Goal: Navigation & Orientation: Find specific page/section

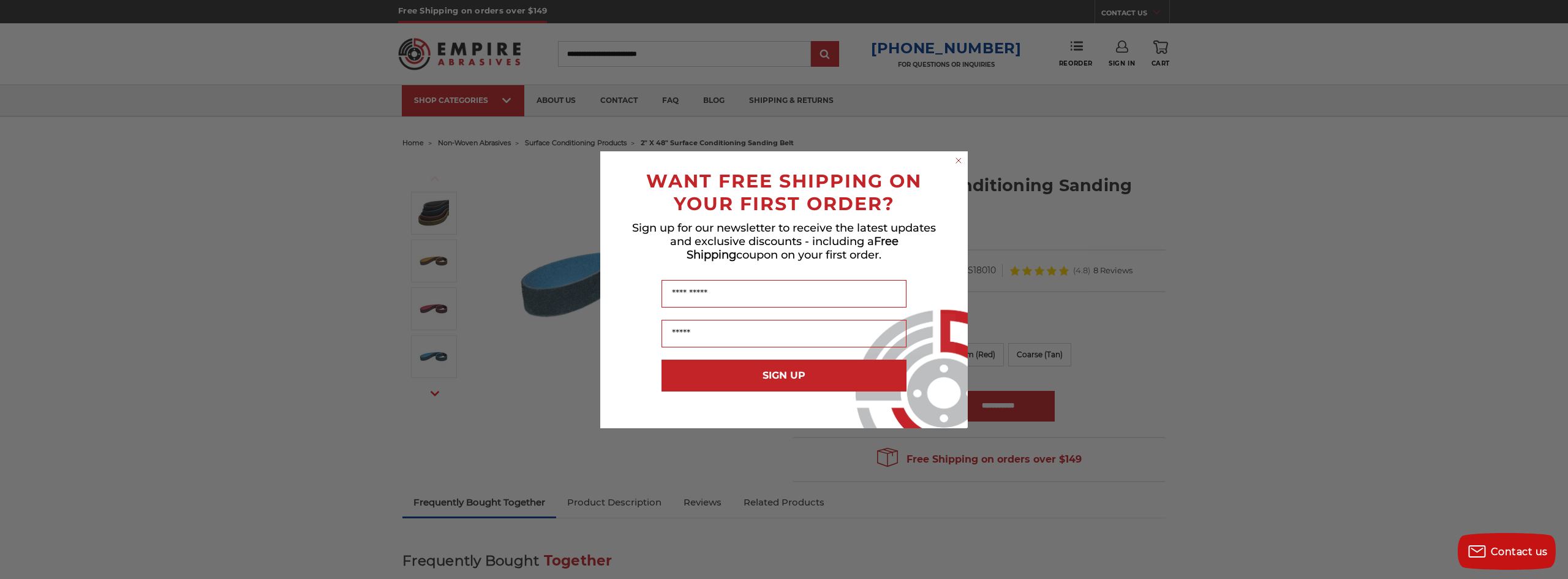
click at [959, 157] on circle "Close dialog" at bounding box center [959, 160] width 11 height 11
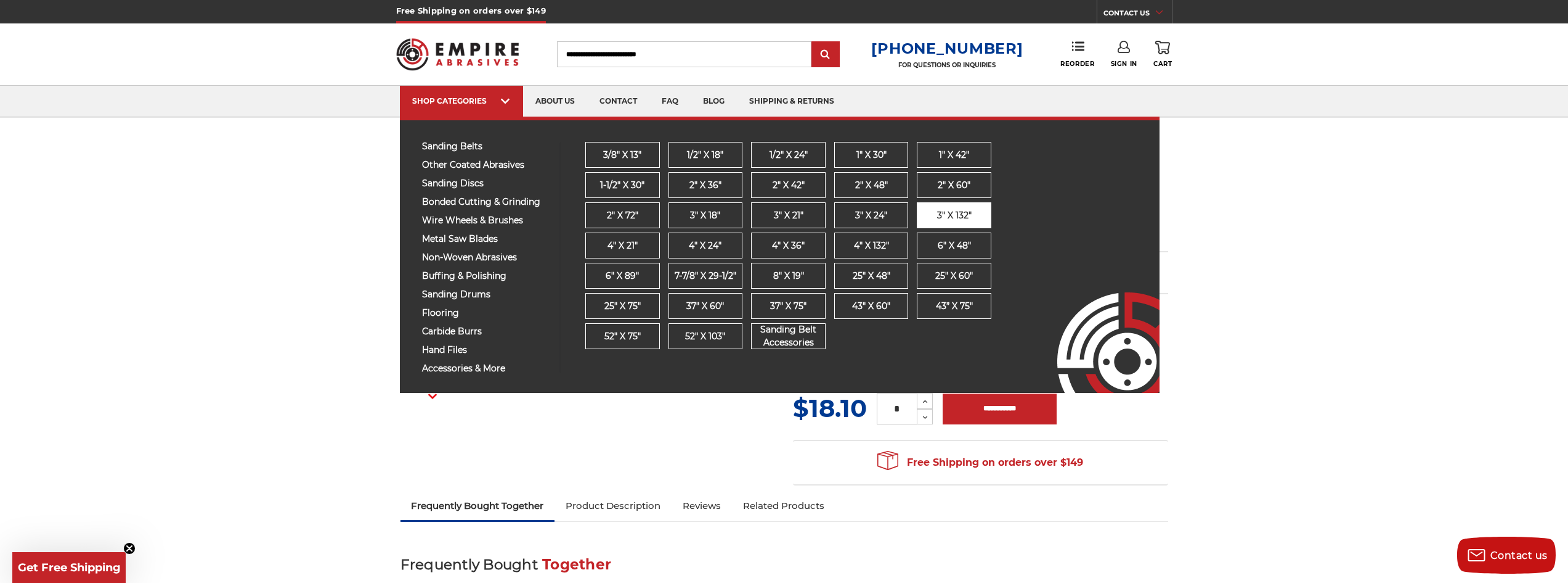
click at [957, 215] on span "3" x 132"" at bounding box center [954, 216] width 34 height 13
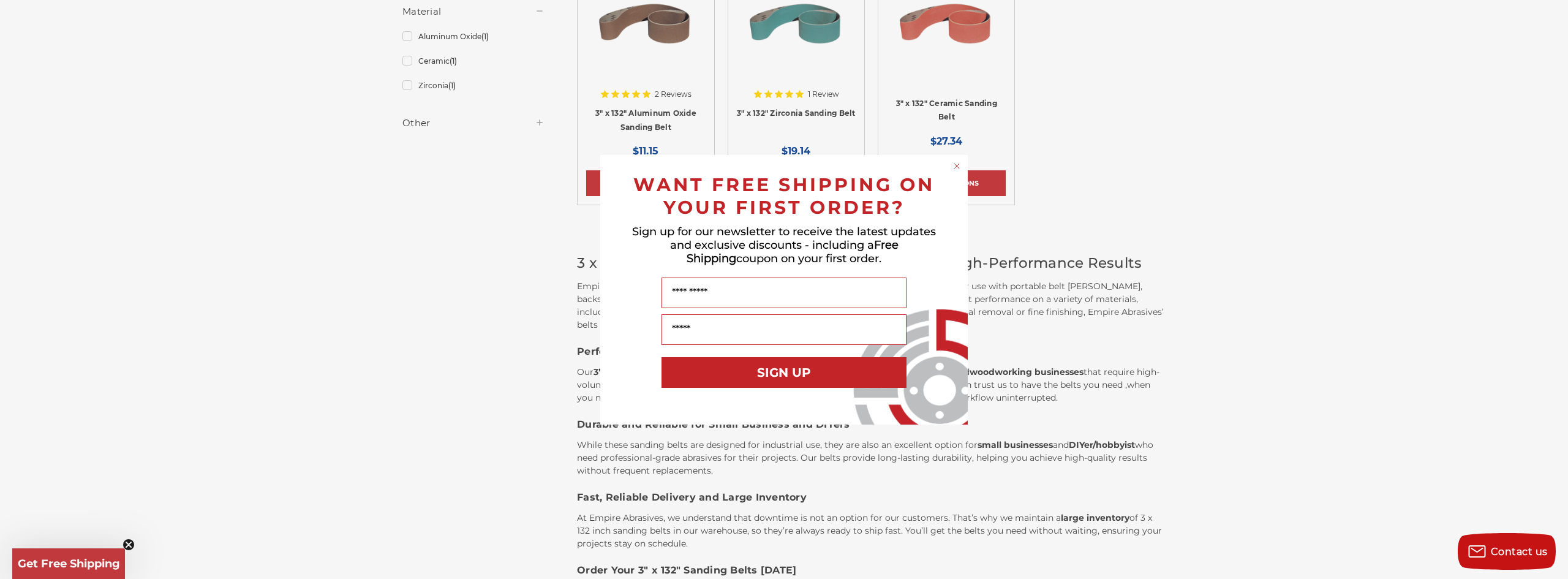
scroll to position [306, 0]
click at [956, 165] on icon "Close dialog" at bounding box center [956, 165] width 5 height 5
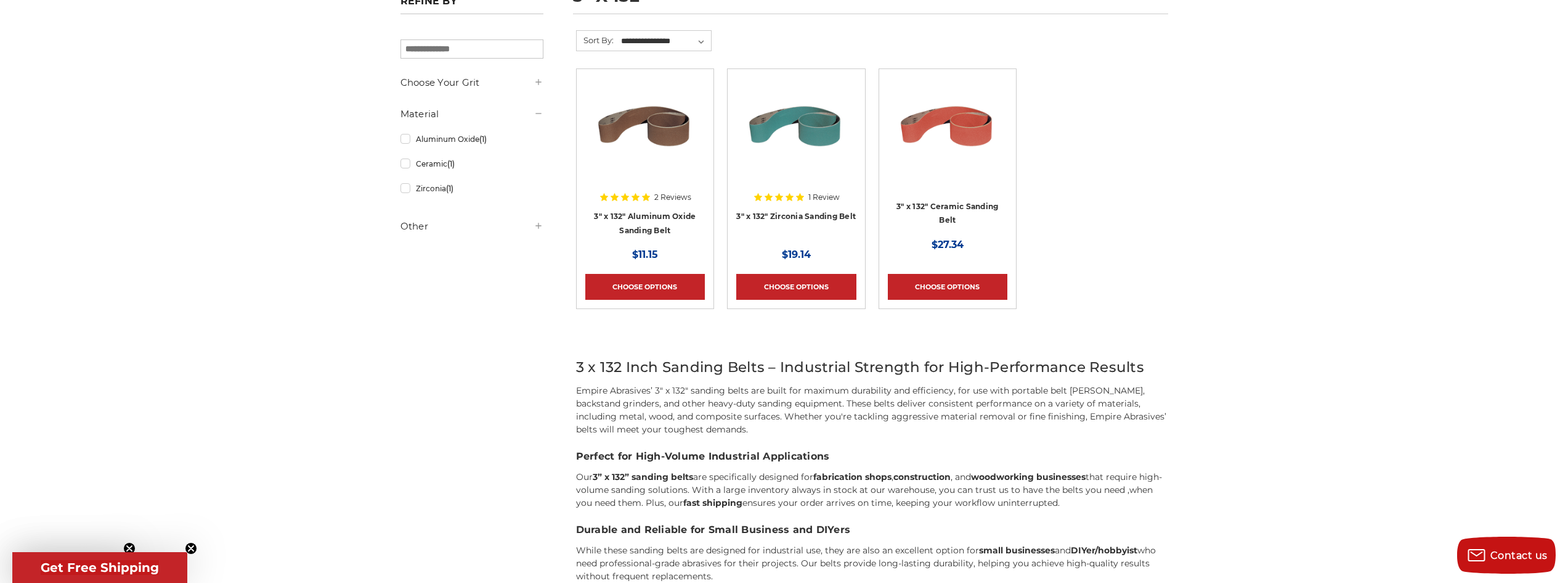
scroll to position [0, 0]
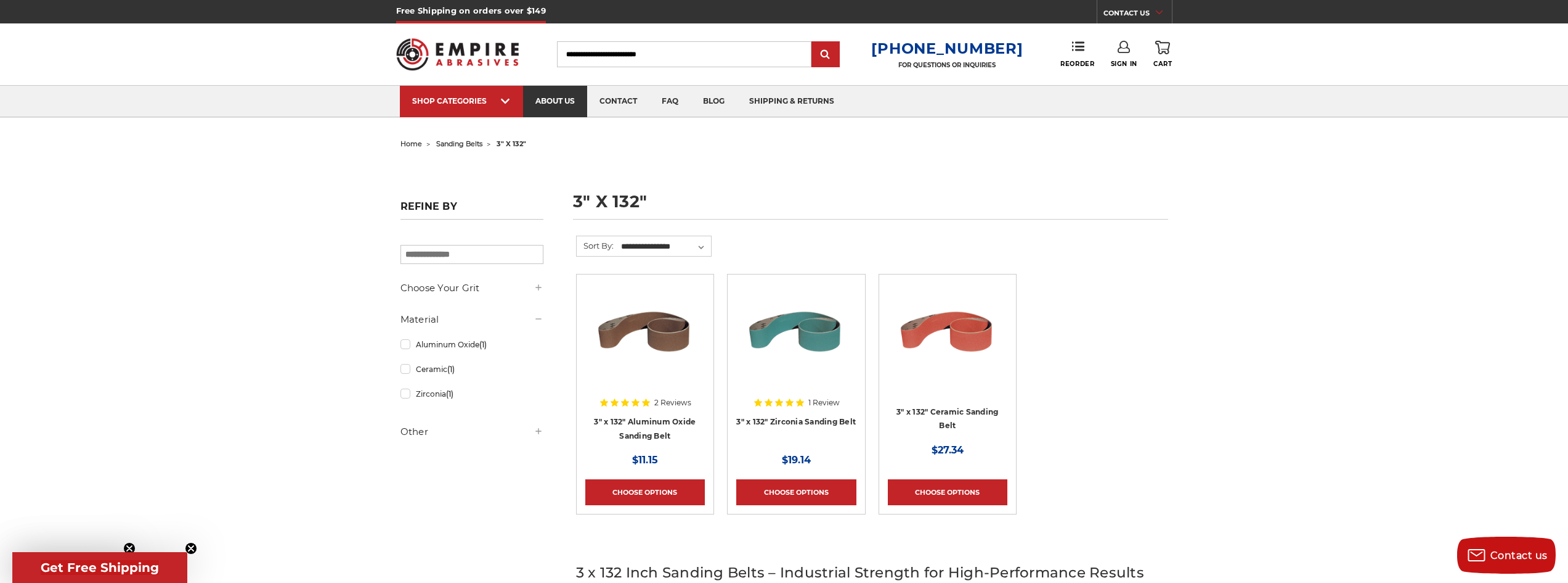
click at [562, 102] on link "about us" at bounding box center [555, 101] width 64 height 31
